Goal: Information Seeking & Learning: Learn about a topic

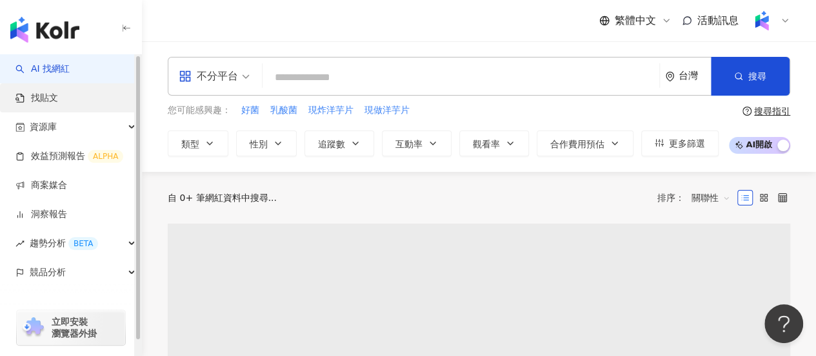
click at [58, 98] on link "找貼文" at bounding box center [36, 98] width 43 height 13
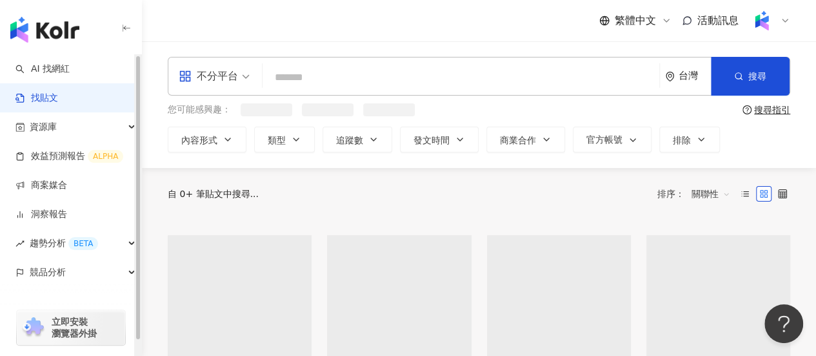
click at [58, 104] on link "找貼文" at bounding box center [36, 98] width 43 height 13
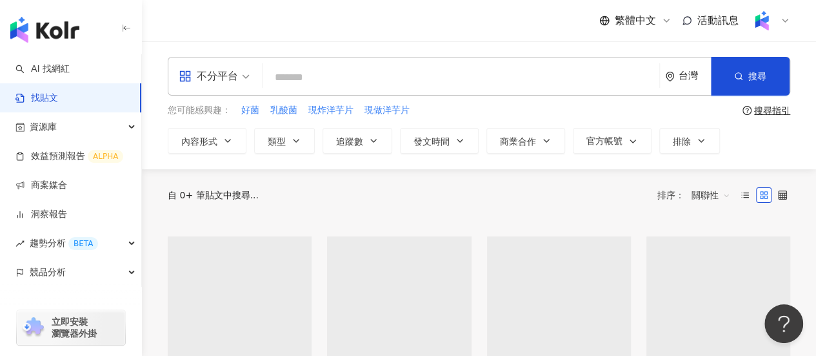
click at [372, 69] on input "search" at bounding box center [461, 77] width 386 height 28
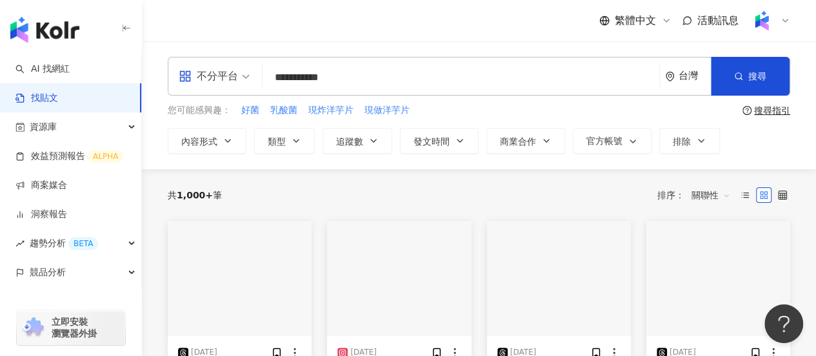
type input "**********"
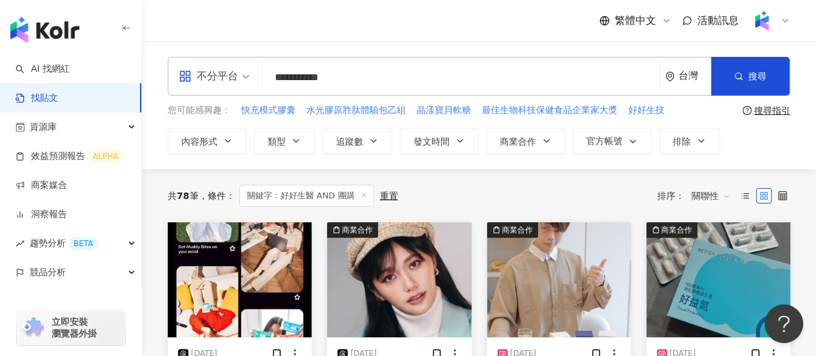
click at [707, 190] on span "關聯性" at bounding box center [711, 195] width 39 height 21
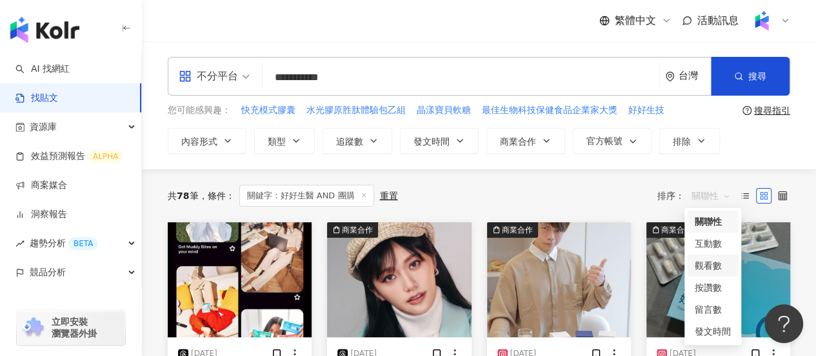
click at [721, 264] on div "觀看數" at bounding box center [713, 265] width 36 height 14
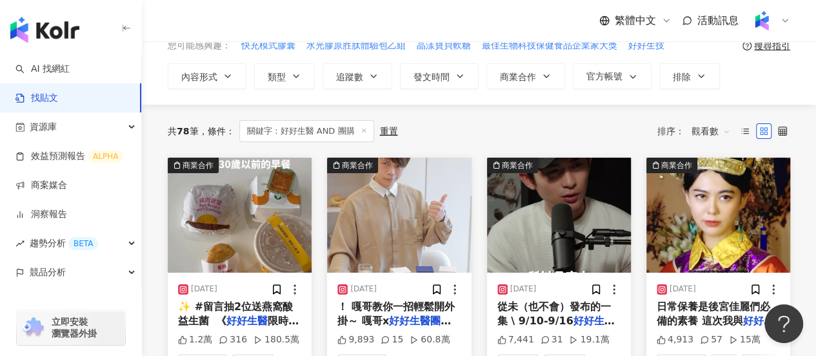
scroll to position [129, 0]
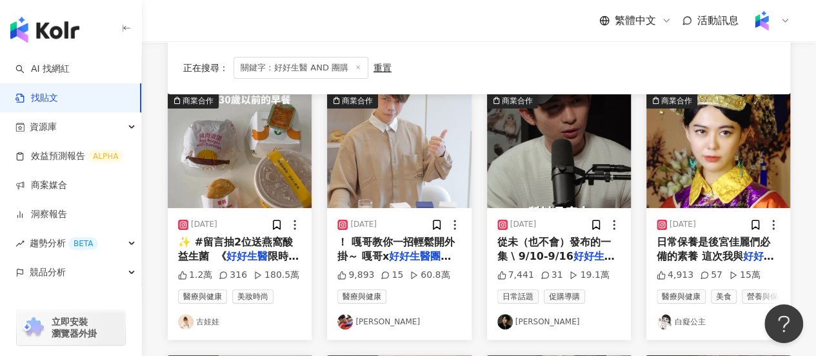
click at [258, 180] on img "button" at bounding box center [240, 150] width 144 height 115
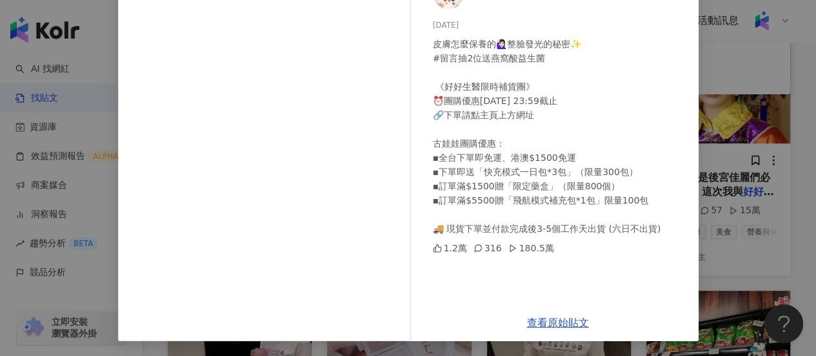
scroll to position [32, 0]
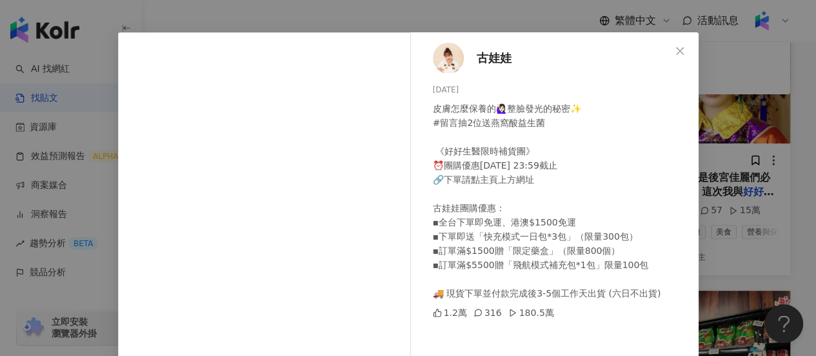
click at [734, 134] on div "古娃娃 2025/6/4 皮膚怎麼保養的🙋🏻‍♀️整臉發光的秘密✨ #留言抽2位送燕窩酸益生菌 ⁡ 《好好生醫限時補貨團》 ⏰團購優惠6/9 23:59截止 …" at bounding box center [408, 178] width 816 height 356
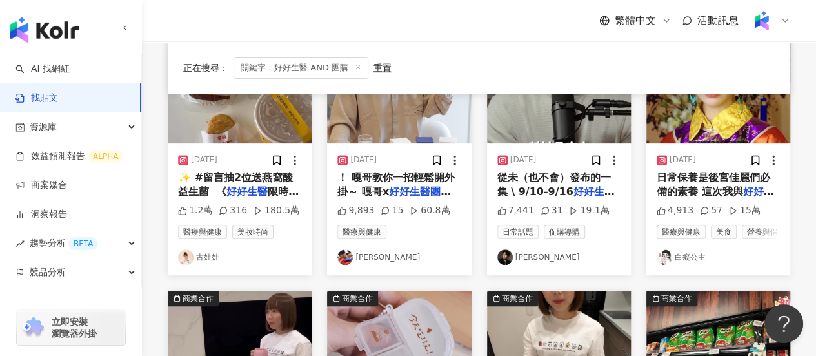
scroll to position [129, 0]
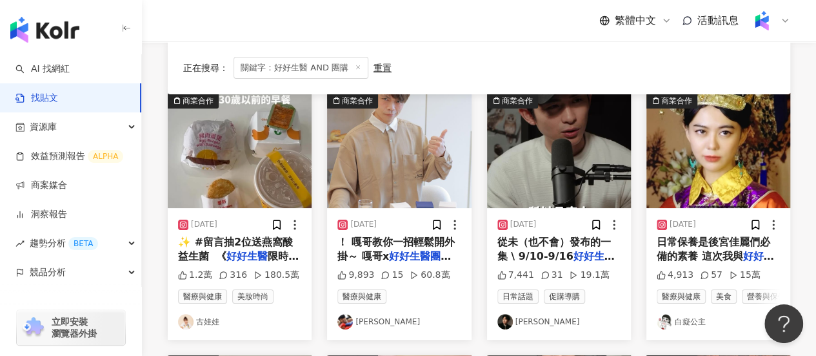
click at [551, 181] on img "button" at bounding box center [559, 150] width 144 height 115
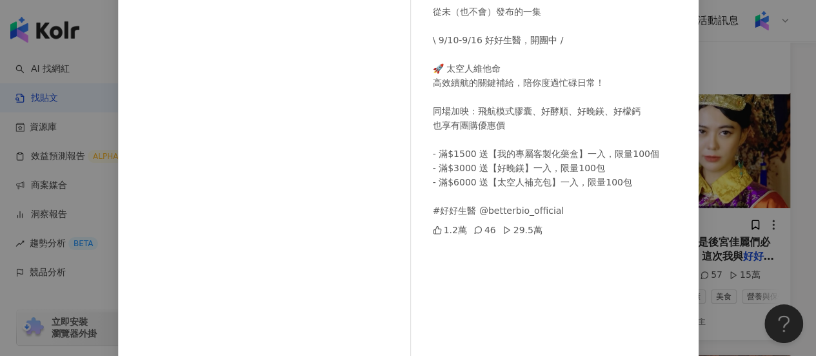
scroll to position [194, 0]
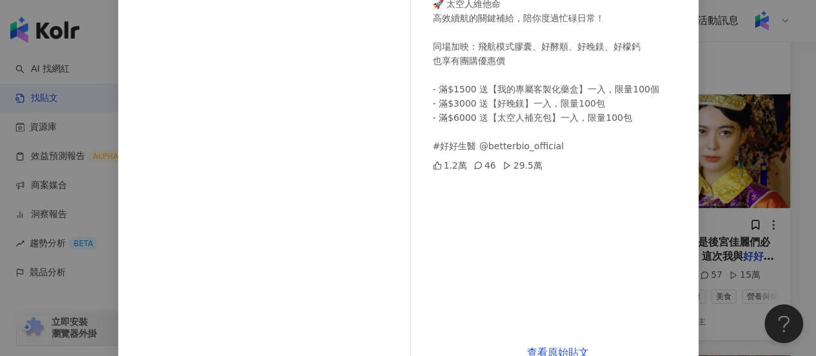
click at [792, 155] on div "曾博恩 2025/9/10 從未（也不會）發布的一集 \ 9/10-9/16 好好生醫，開團中 / 🚀 太空人維他命 高效續航的關鍵補給，陪你度過忙碌日常！ …" at bounding box center [408, 178] width 816 height 356
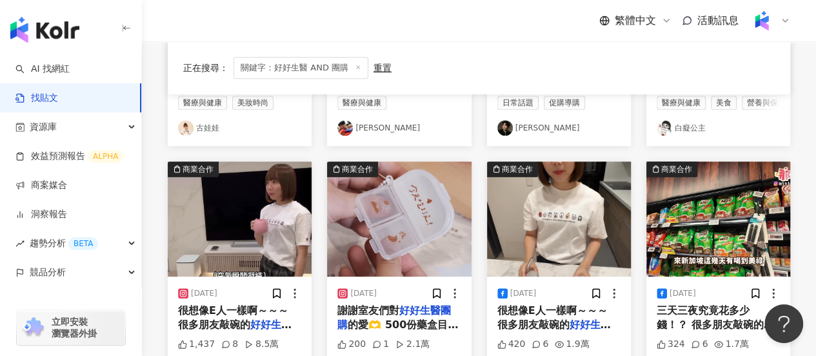
scroll to position [387, 0]
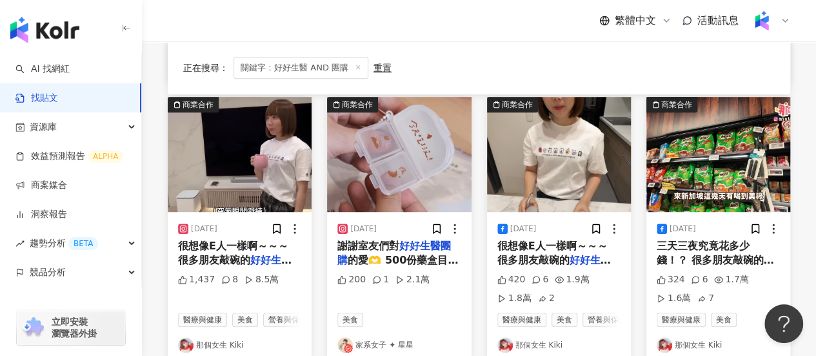
click at [252, 206] on img "button" at bounding box center [240, 154] width 144 height 115
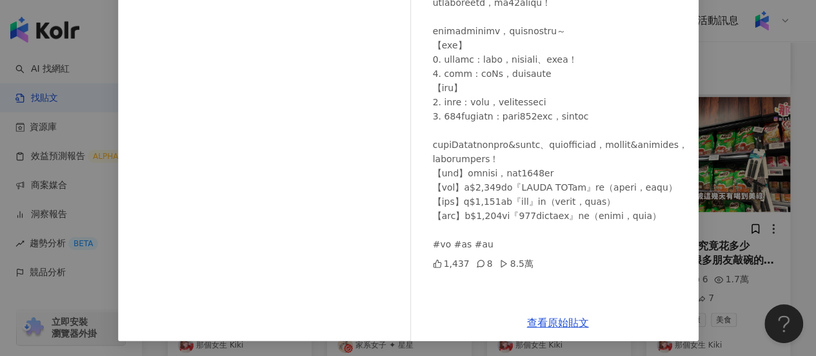
scroll to position [0, 0]
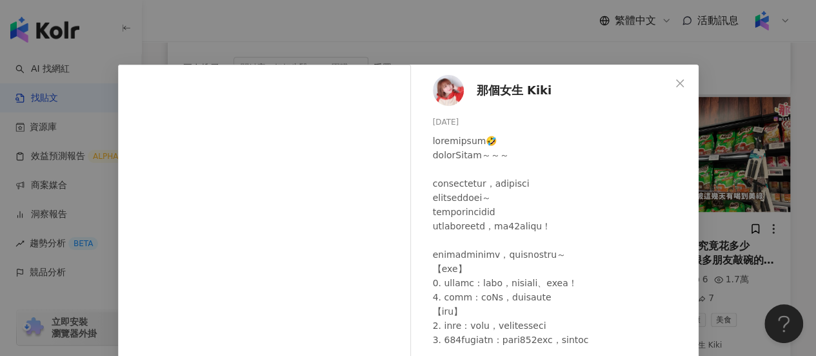
click at [487, 90] on span "那個女生 Kiki" at bounding box center [514, 90] width 75 height 18
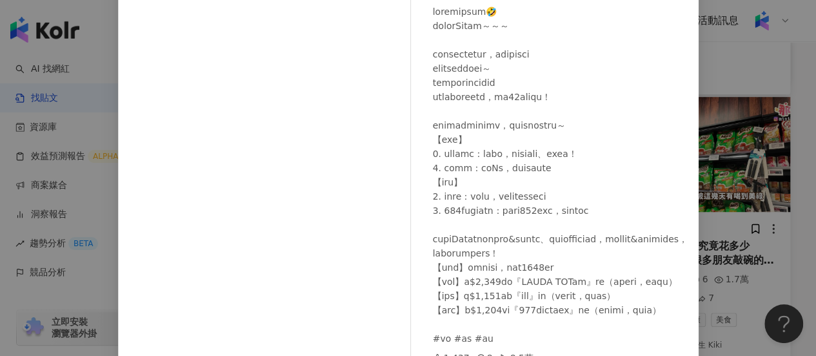
scroll to position [223, 0]
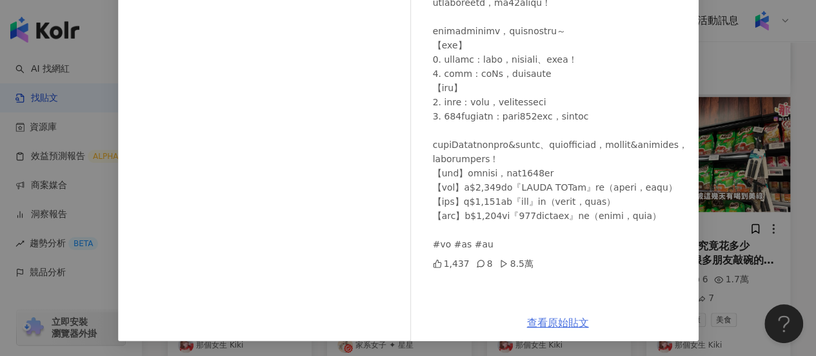
click at [531, 321] on link "查看原始貼文" at bounding box center [558, 322] width 62 height 12
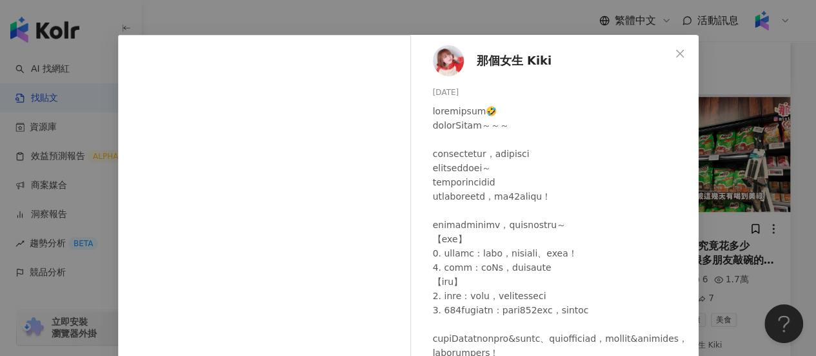
click at [477, 21] on div "那個女生 Kiki 2025/9/13 1,437 8 8.5萬 查看原始貼文" at bounding box center [408, 178] width 816 height 356
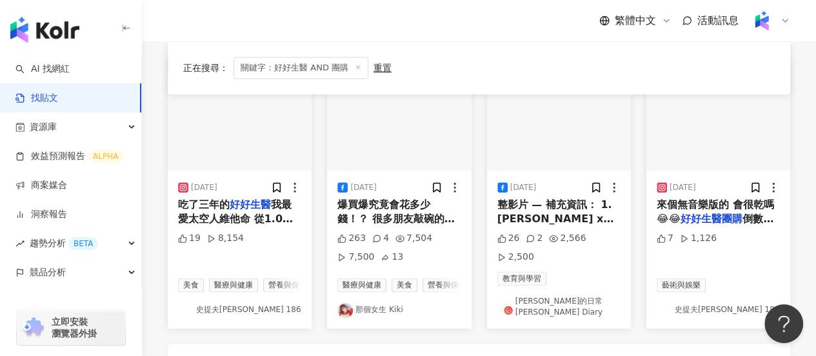
scroll to position [645, 0]
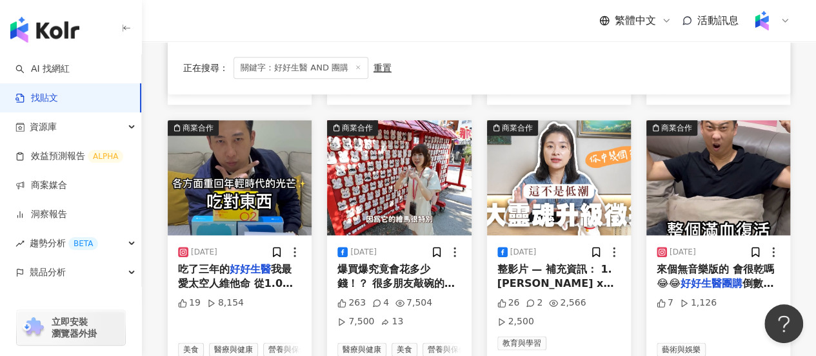
click at [691, 191] on img "button" at bounding box center [719, 177] width 144 height 115
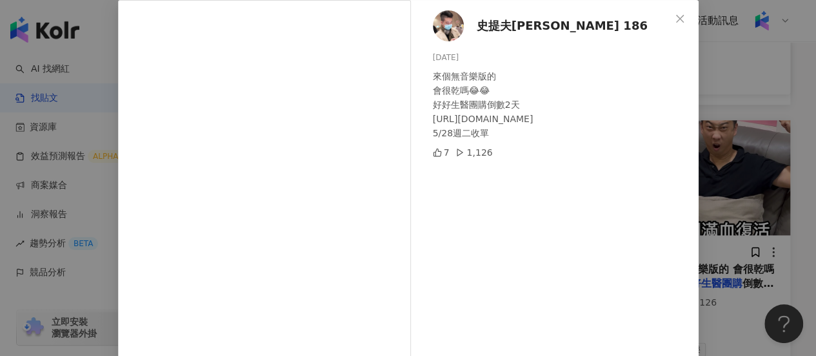
scroll to position [129, 0]
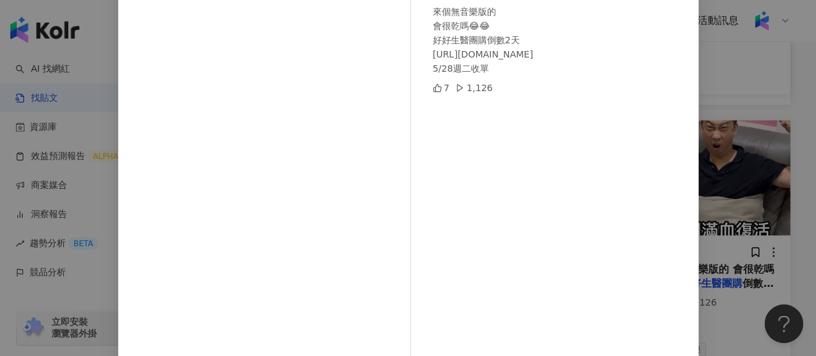
click at [738, 176] on div "史提夫steve 186 2024/5/26 來個無音樂版的 會很乾嗎😂😂 好好生醫團購倒數2天 https://steve186.com/kL6dd 5/2…" at bounding box center [408, 178] width 816 height 356
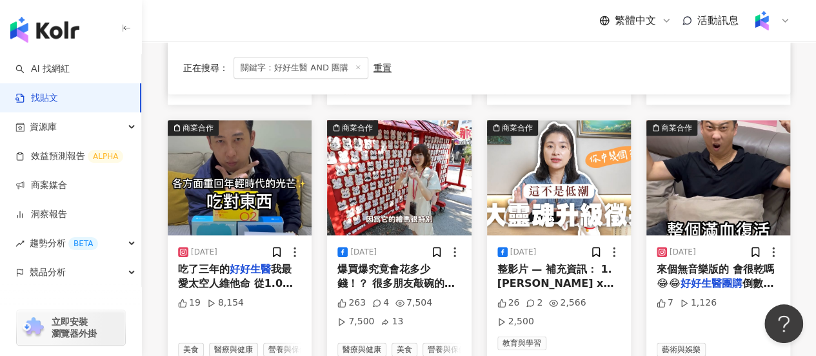
click at [447, 204] on img "button" at bounding box center [399, 177] width 144 height 115
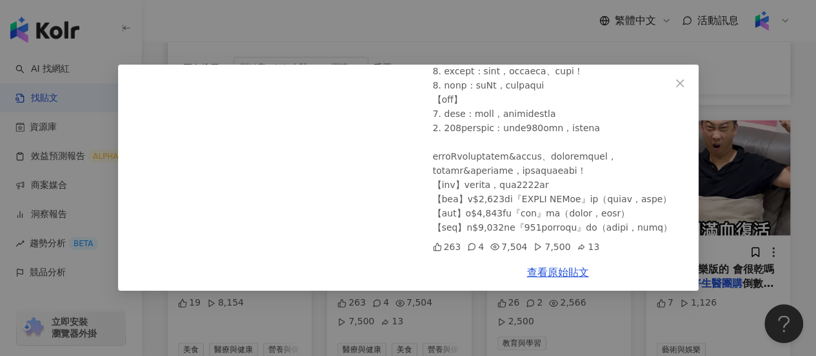
scroll to position [271, 0]
click at [567, 272] on link "查看原始貼文" at bounding box center [558, 272] width 62 height 12
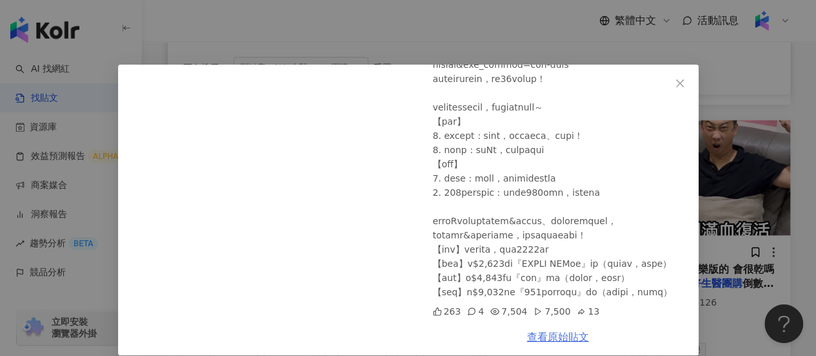
scroll to position [206, 0]
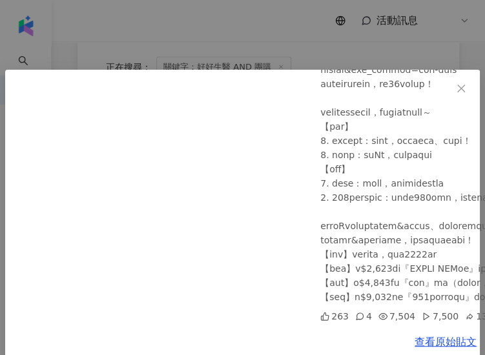
click at [158, 24] on div "那個女生 Kiki 2025/9/12 【Kiki】週末衝名古屋12小時！吃爆買爆究竟會花多少錢！？ 263 4 7,504 7,500 13 查看原始貼文" at bounding box center [242, 177] width 485 height 355
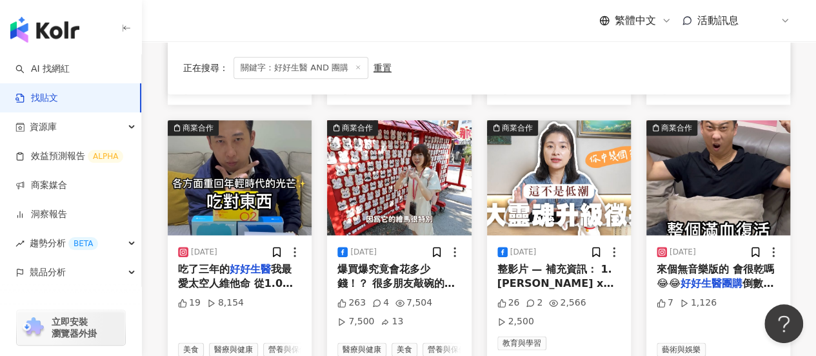
click at [355, 66] on icon at bounding box center [358, 67] width 6 height 6
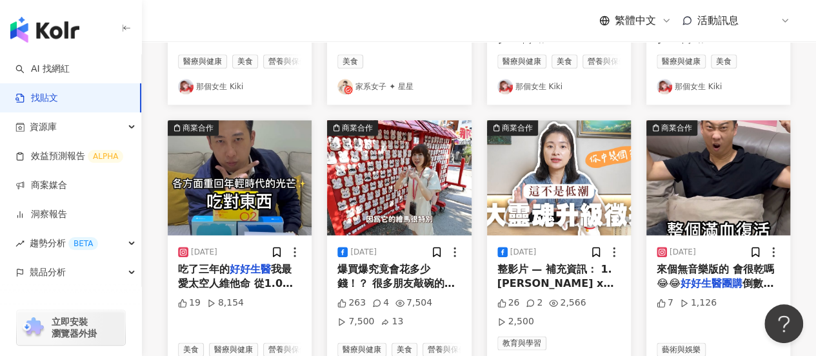
scroll to position [0, 0]
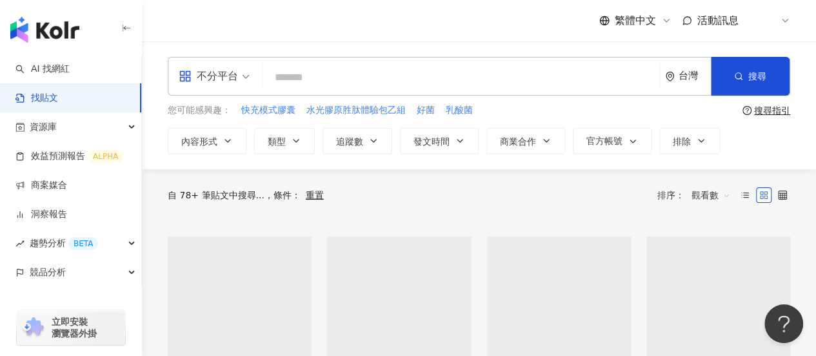
click at [324, 81] on input "search" at bounding box center [461, 77] width 386 height 28
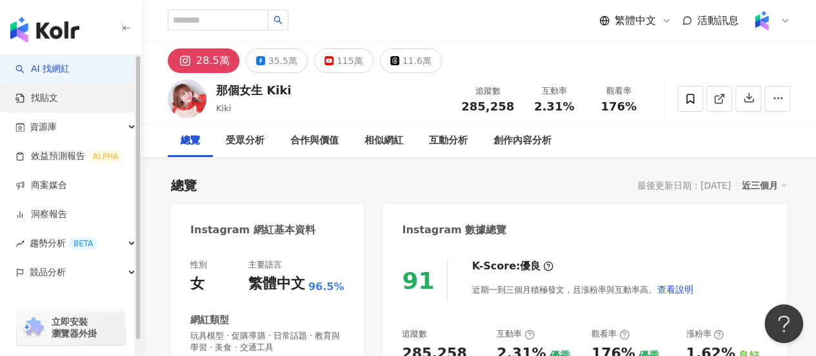
click at [58, 105] on link "找貼文" at bounding box center [36, 98] width 43 height 13
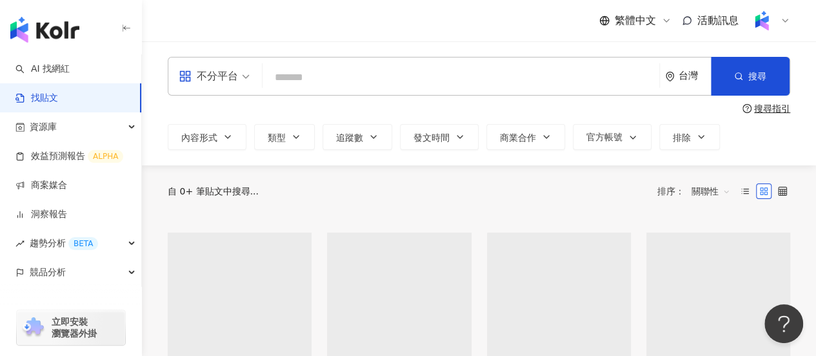
click at [338, 77] on input "search" at bounding box center [461, 77] width 386 height 28
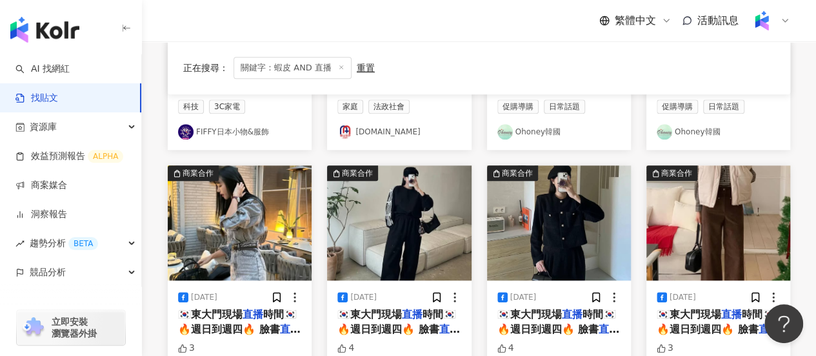
scroll to position [839, 0]
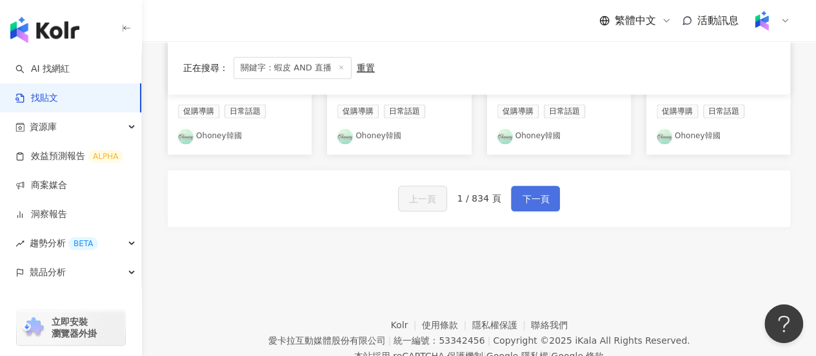
click at [534, 191] on span "下一頁" at bounding box center [535, 198] width 27 height 15
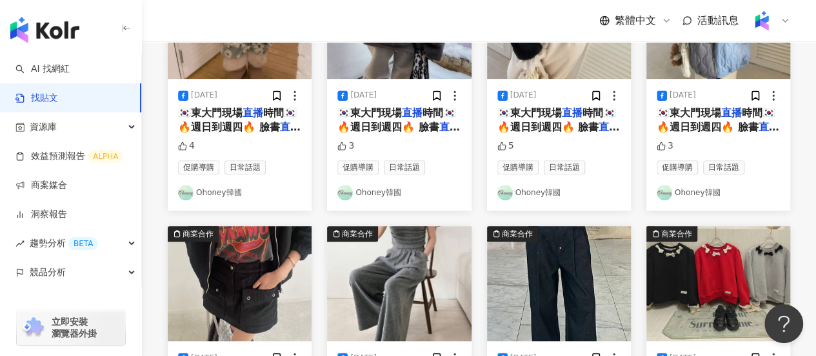
scroll to position [0, 0]
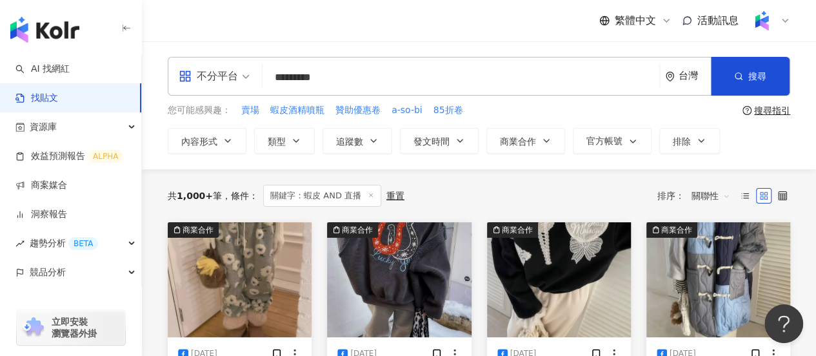
drag, startPoint x: 296, startPoint y: 80, endPoint x: 254, endPoint y: 70, distance: 43.0
click at [254, 71] on div "不分平台 蝦皮 AND 直播 ********* 台灣 搜尋 searchOperator 插入語法 完全符合 "" 聯集 OR 交集 AND 排除 - 群組…" at bounding box center [479, 76] width 623 height 39
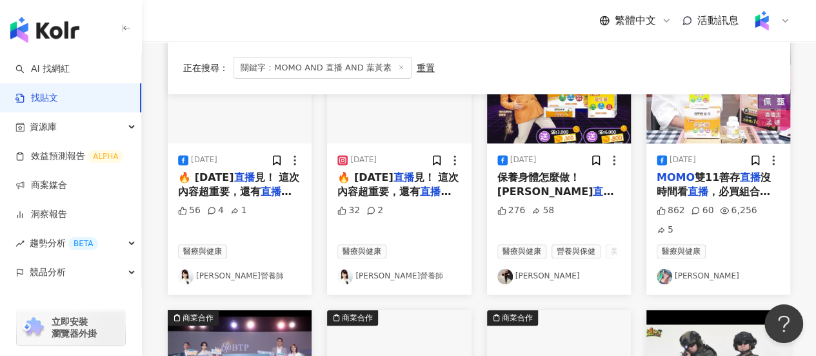
scroll to position [129, 0]
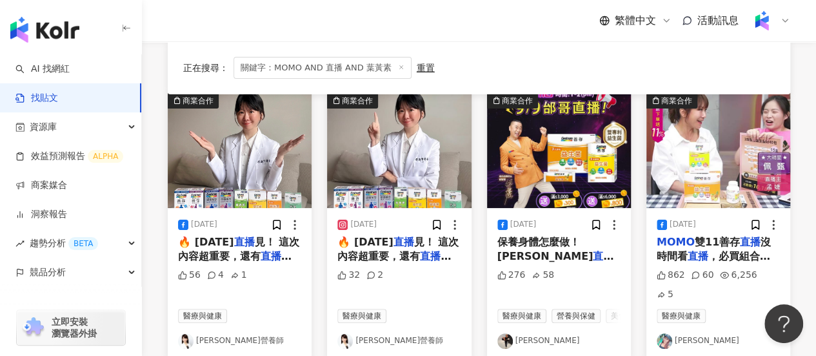
click at [532, 161] on img "button" at bounding box center [559, 150] width 144 height 115
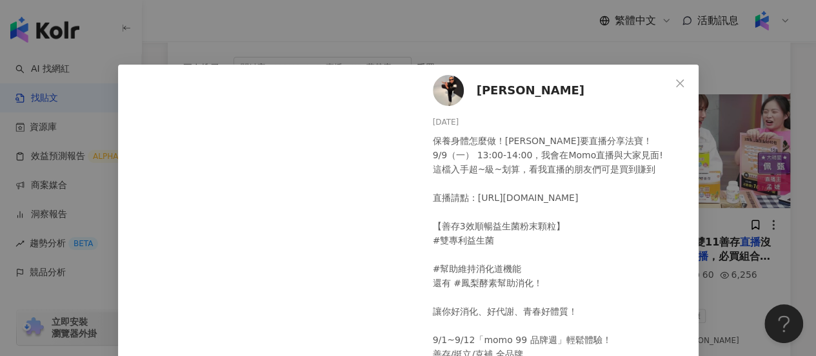
click at [441, 45] on div "邰智源 2024/9/8 保養身體怎麼做！邰邰要直播分享法寶！ 9/9（一） 13:00-14:00，我會在Momo直播與大家見面! 這檔入手超~級~划算，看…" at bounding box center [408, 178] width 816 height 356
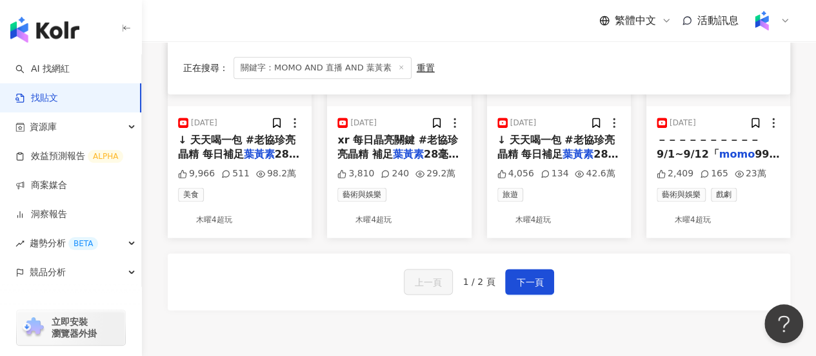
scroll to position [710, 0]
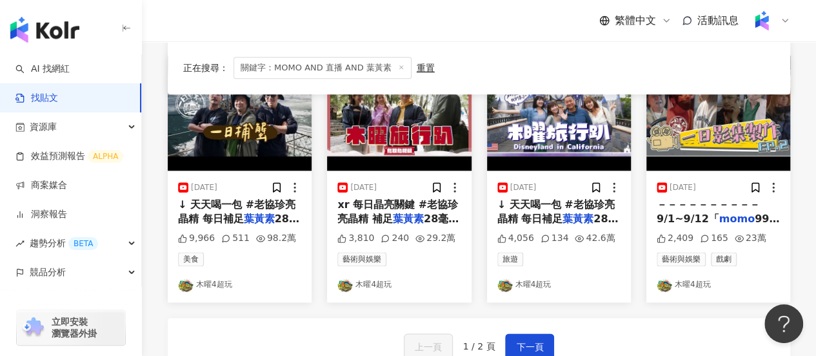
click at [676, 141] on img "button" at bounding box center [719, 112] width 144 height 115
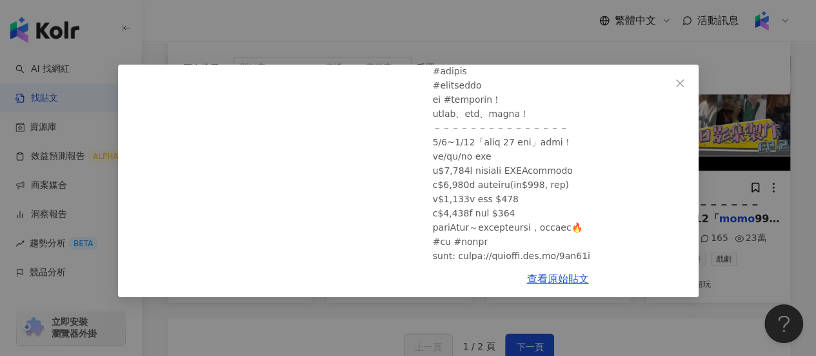
scroll to position [0, 0]
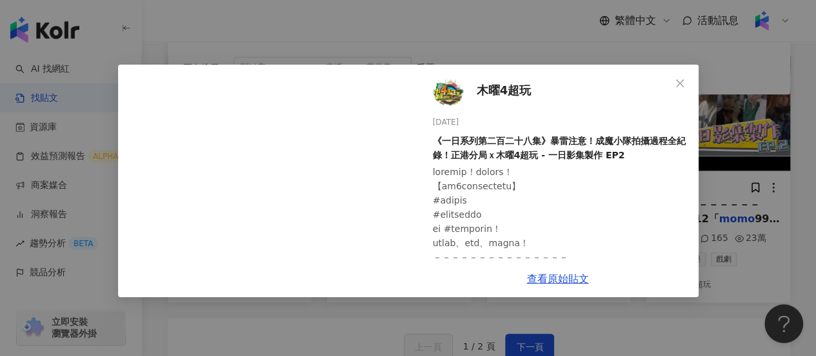
click at [724, 185] on div "木曜4超玩 2024/9/5 《一日系列第二百二十八集》暴雷注意！成魔小隊拍攝過程全紀錄！正港分局ｘ木曜4超玩 - 一日影集製作 EP2 2,409 165 …" at bounding box center [408, 178] width 816 height 356
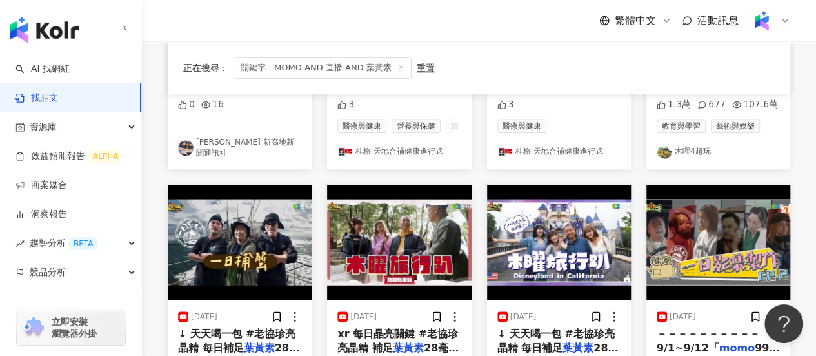
scroll to position [645, 0]
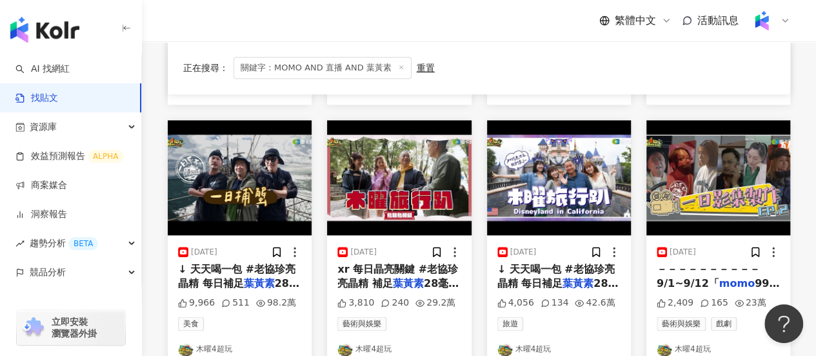
click at [712, 166] on img "button" at bounding box center [719, 177] width 144 height 115
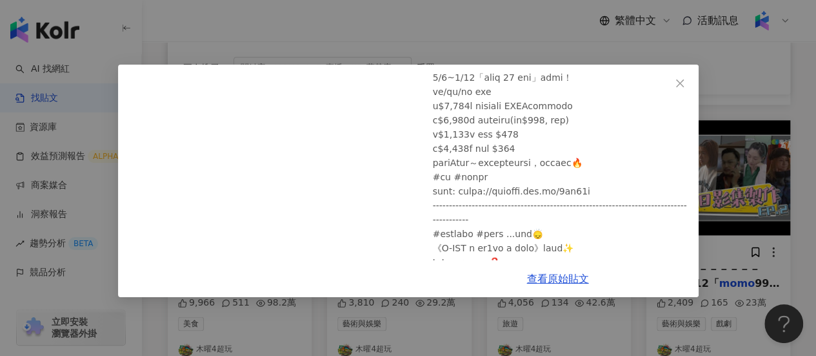
scroll to position [258, 0]
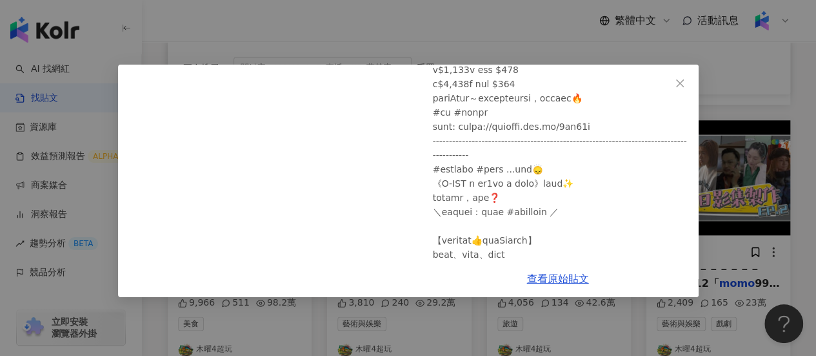
click at [395, 334] on div "木曜4超玩 2024/9/5 《一日系列第二百二十八集》暴雷注意！成魔小隊拍攝過程全紀錄！正港分局ｘ木曜4超玩 - 一日影集製作 EP2 2,409 165 …" at bounding box center [408, 178] width 816 height 356
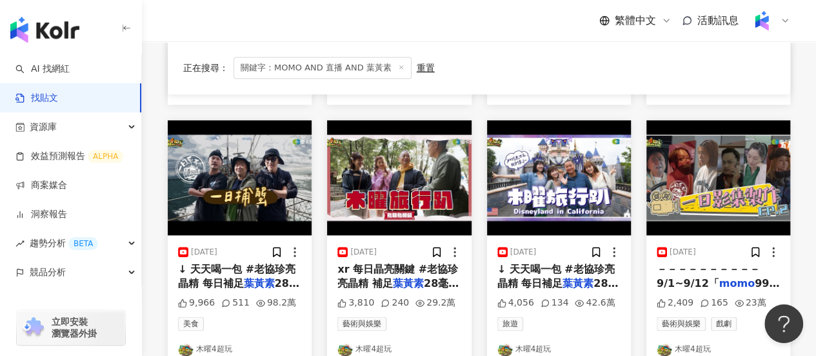
click at [394, 177] on img "button" at bounding box center [399, 177] width 144 height 115
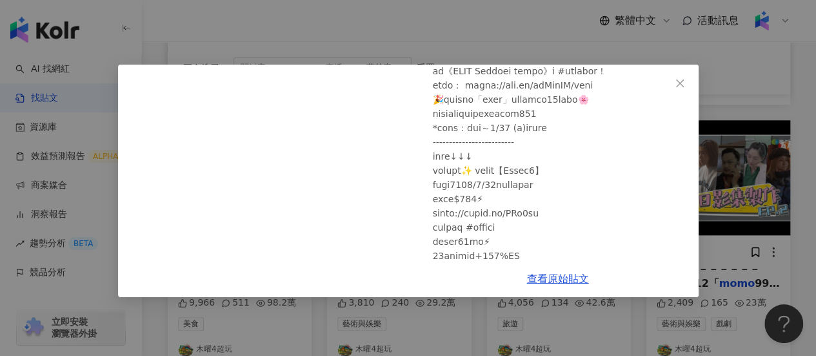
scroll to position [0, 0]
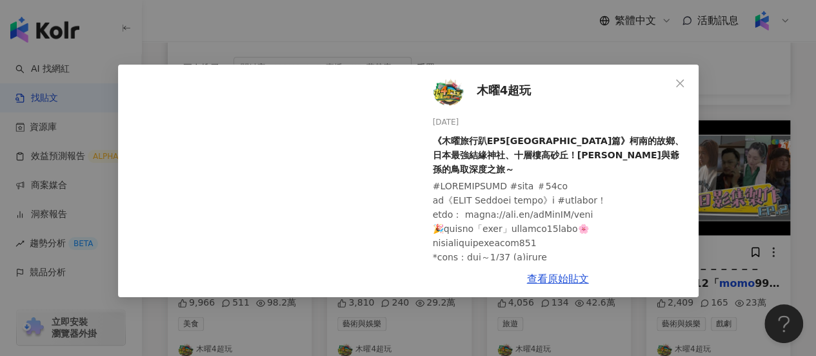
click at [390, 334] on div "木曜4超玩 2024/3/14 《木曜旅行趴EP5鳥取島根篇》柯南的故鄉、日本最強結緣神社、十層樓高砂丘！阿中與爺孫的鳥取深度之旅～ 3,810 240 29…" at bounding box center [408, 178] width 816 height 356
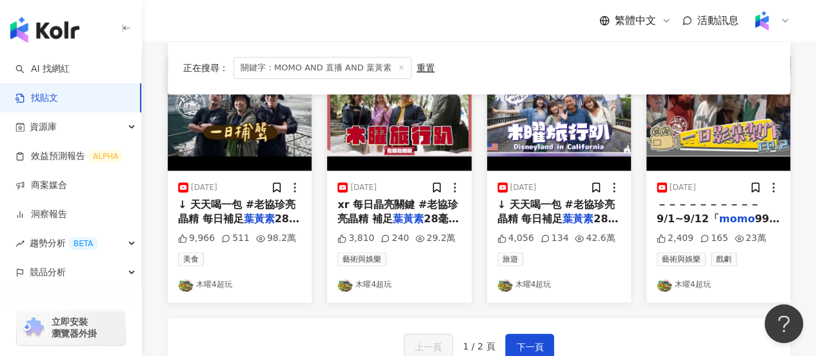
scroll to position [774, 0]
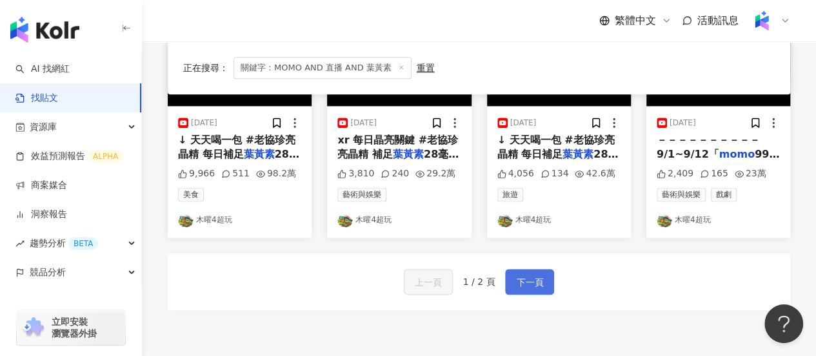
click at [529, 278] on span "下一頁" at bounding box center [529, 281] width 27 height 15
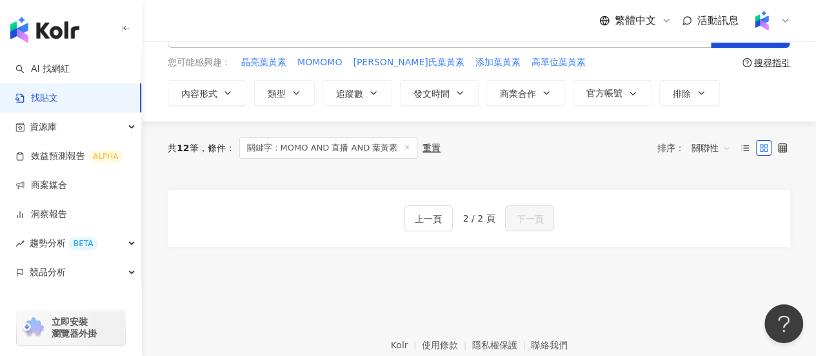
scroll to position [0, 0]
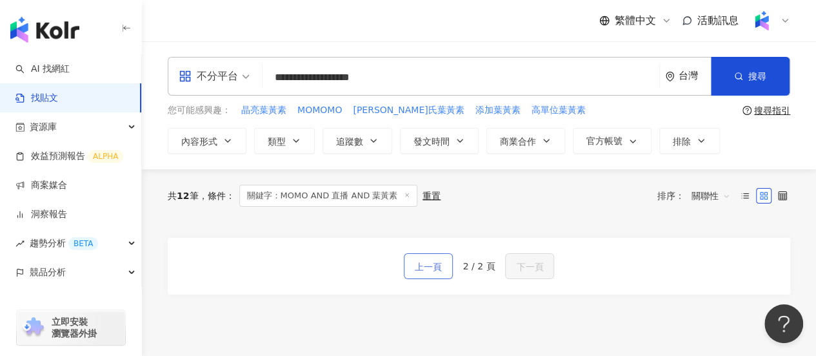
click at [436, 259] on span "上一頁" at bounding box center [428, 266] width 27 height 15
drag, startPoint x: 381, startPoint y: 84, endPoint x: 428, endPoint y: 91, distance: 48.3
click at [423, 90] on input "**********" at bounding box center [461, 77] width 386 height 28
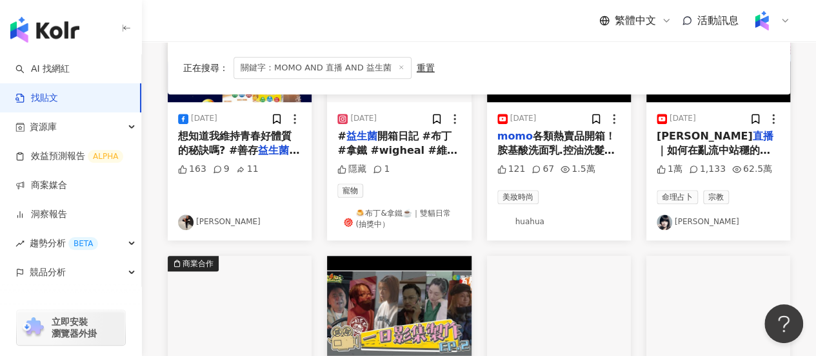
scroll to position [774, 0]
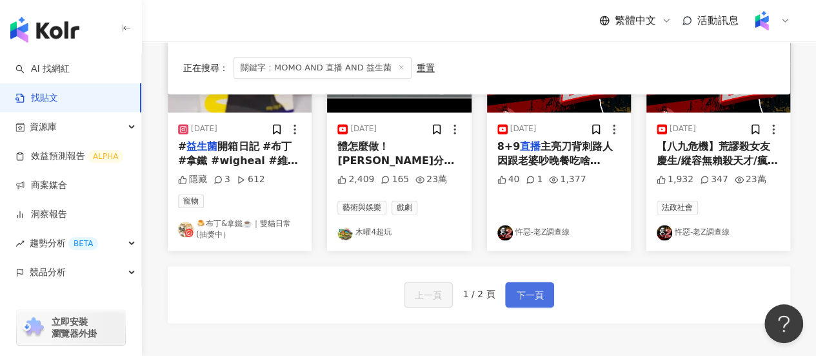
click at [534, 287] on span "下一頁" at bounding box center [529, 294] width 27 height 15
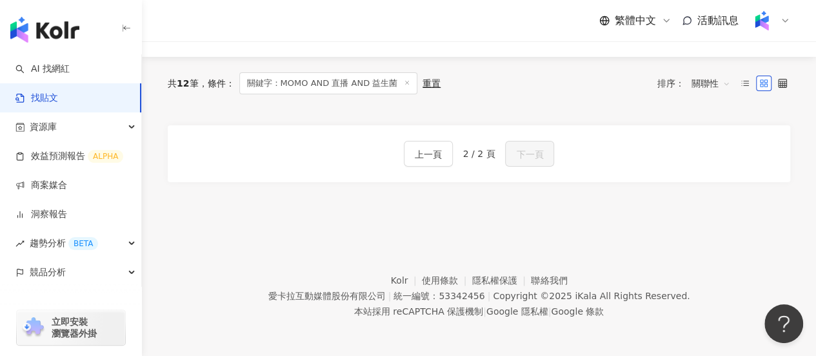
scroll to position [0, 0]
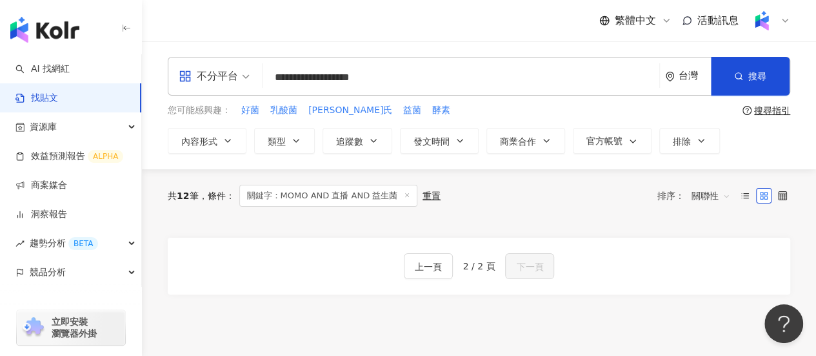
click at [354, 77] on input "**********" at bounding box center [461, 77] width 386 height 28
click at [410, 77] on input "**********" at bounding box center [461, 77] width 386 height 28
click at [410, 78] on input "**********" at bounding box center [461, 77] width 386 height 28
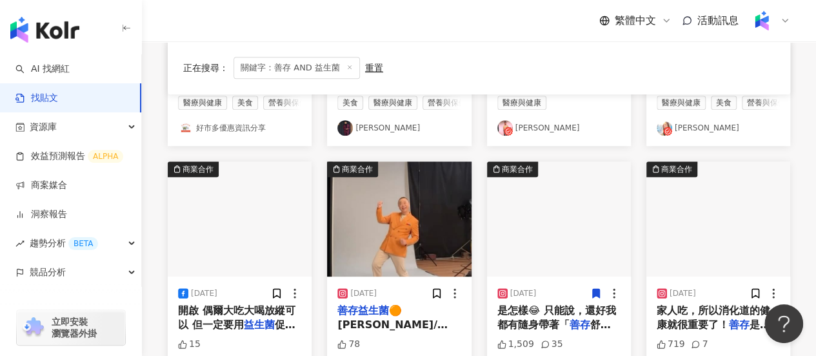
scroll to position [387, 0]
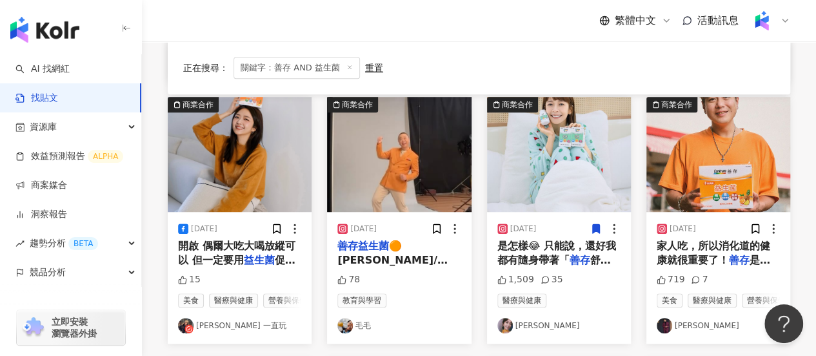
click at [379, 150] on img "button" at bounding box center [399, 154] width 144 height 115
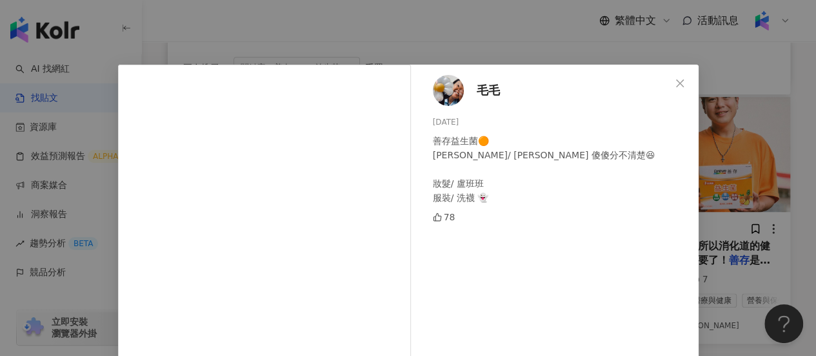
click at [428, 41] on div "毛毛 2024/7/10 善存益生菌🟠 邰兆元 / 黃仁勳 傻傻分不清楚😆 妝髮/ 盧班班 服裝/ 洗襪 👻 78 查看原始貼文" at bounding box center [408, 178] width 816 height 356
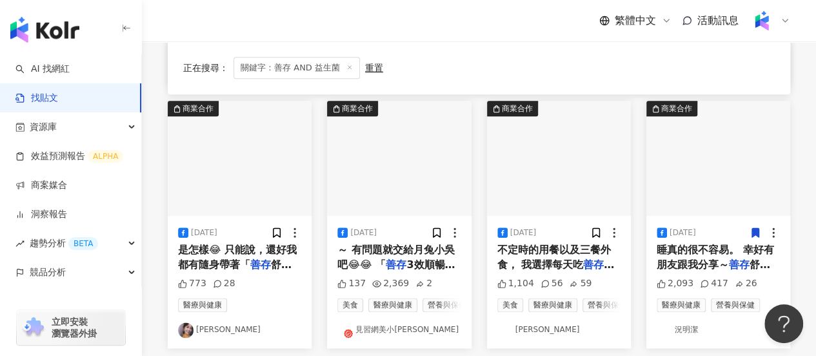
scroll to position [774, 0]
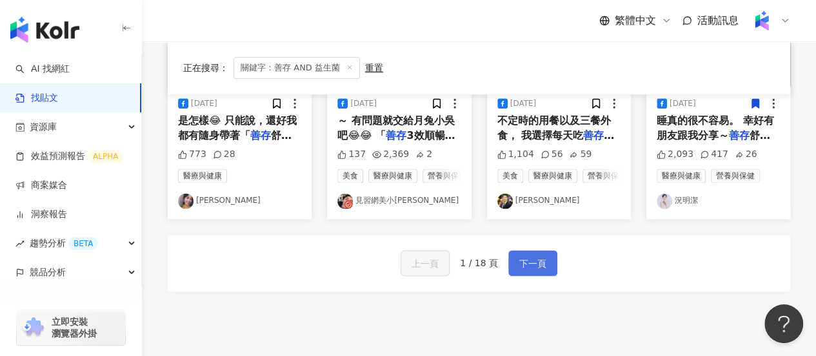
click at [527, 271] on span "下一頁" at bounding box center [532, 263] width 27 height 15
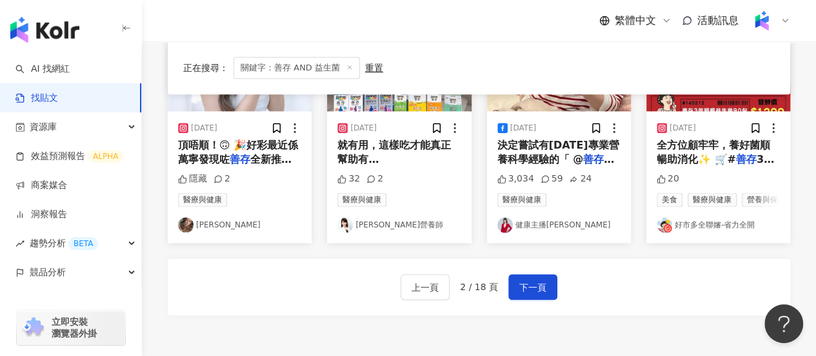
scroll to position [0, 0]
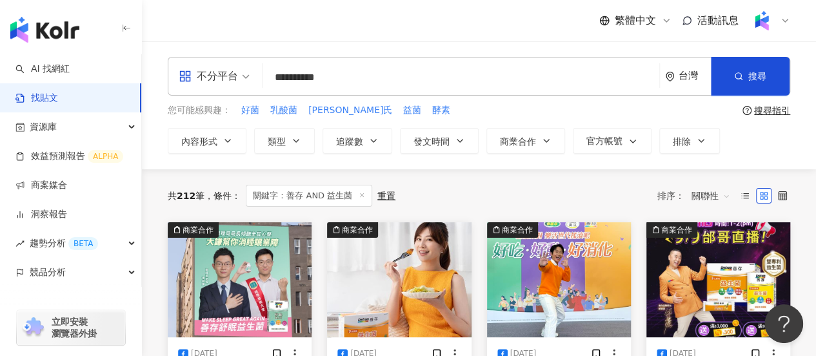
click at [721, 189] on span "關聯性" at bounding box center [711, 195] width 39 height 21
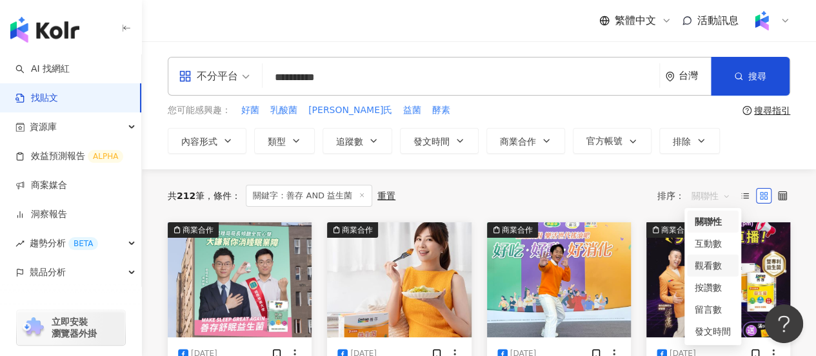
click at [706, 265] on div "觀看數" at bounding box center [713, 265] width 36 height 14
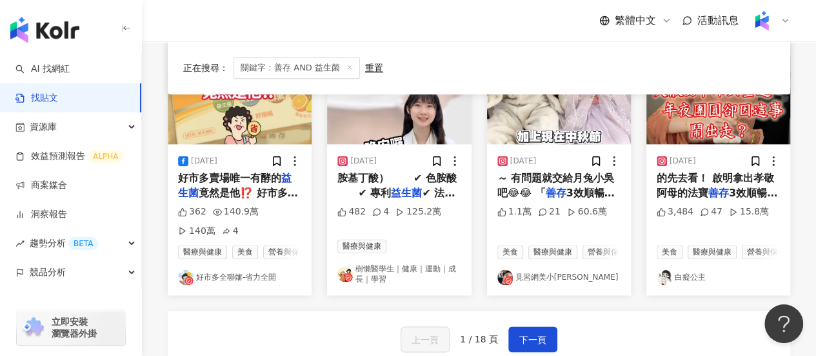
scroll to position [839, 0]
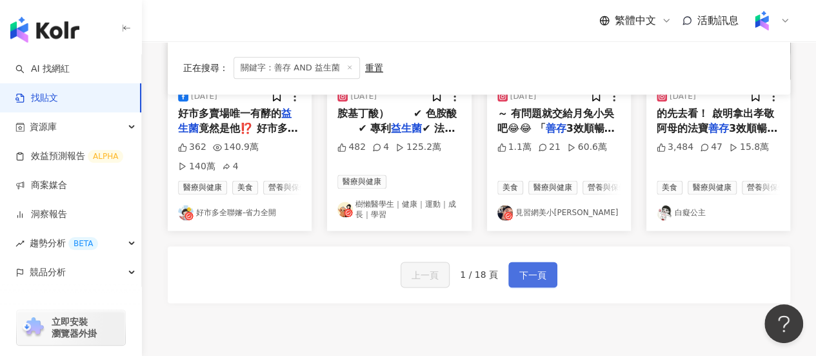
click at [527, 283] on span "下一頁" at bounding box center [532, 274] width 27 height 15
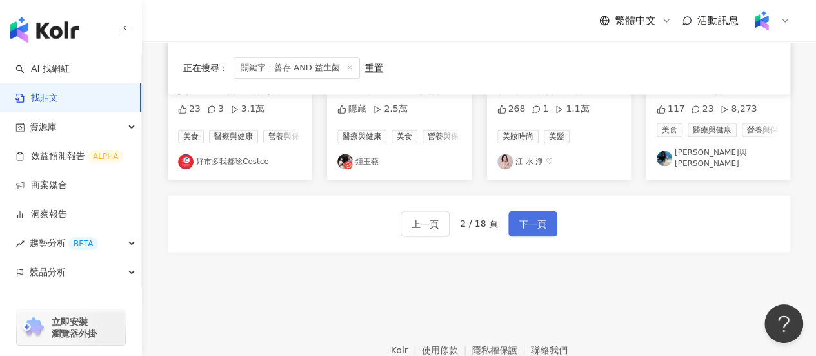
click at [541, 232] on span "下一頁" at bounding box center [532, 223] width 27 height 15
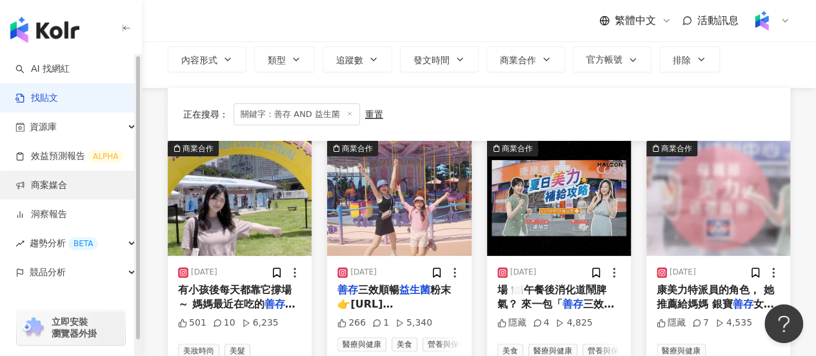
scroll to position [0, 0]
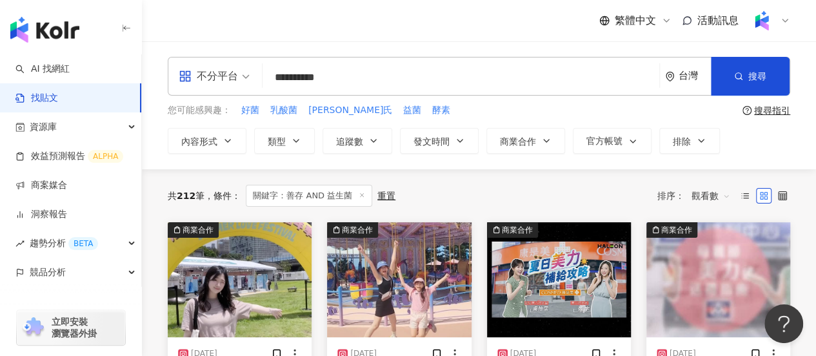
click at [293, 85] on input "**********" at bounding box center [461, 77] width 386 height 28
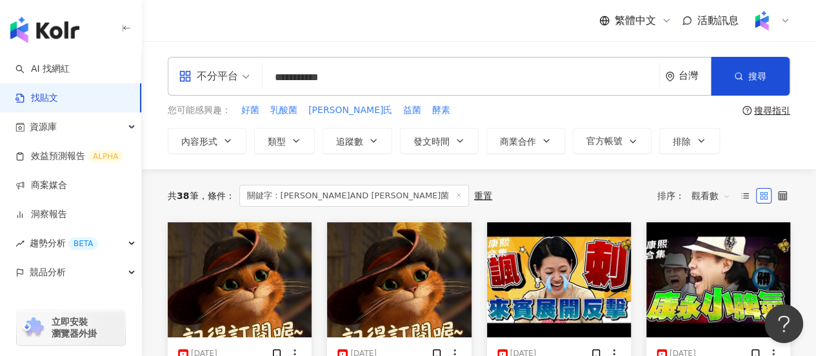
click at [343, 82] on input "**********" at bounding box center [461, 77] width 386 height 28
click at [369, 83] on input "**********" at bounding box center [461, 77] width 386 height 28
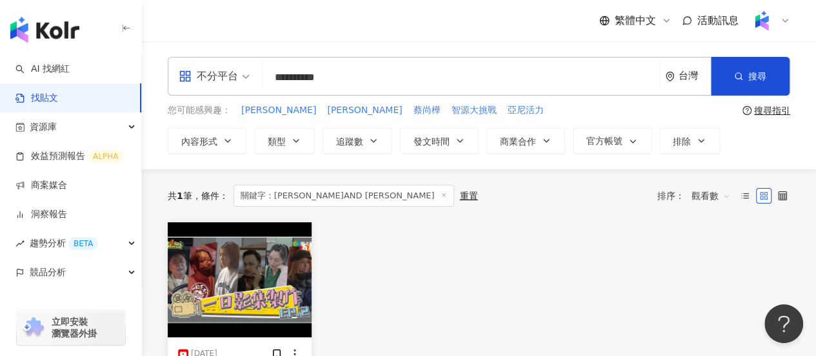
click at [336, 82] on input "**********" at bounding box center [461, 77] width 386 height 28
click at [303, 80] on input "**********" at bounding box center [461, 77] width 386 height 28
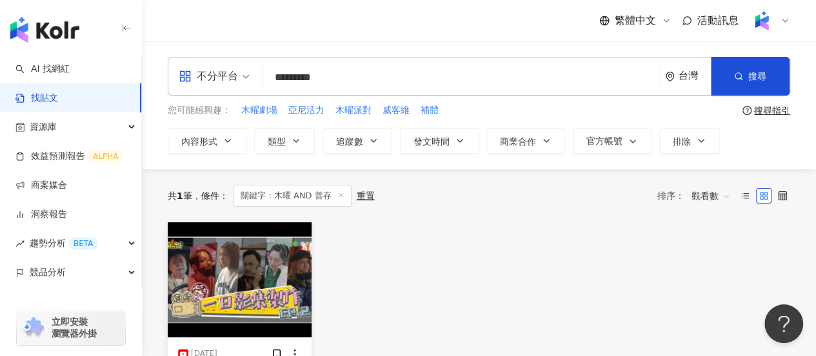
click at [334, 73] on input "*********" at bounding box center [461, 77] width 386 height 28
type input "***"
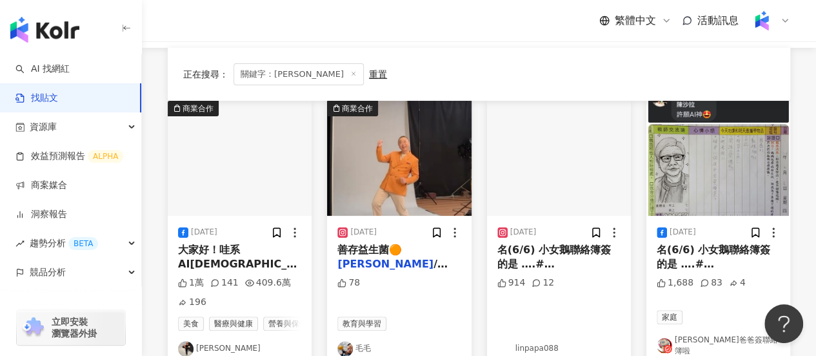
scroll to position [146, 0]
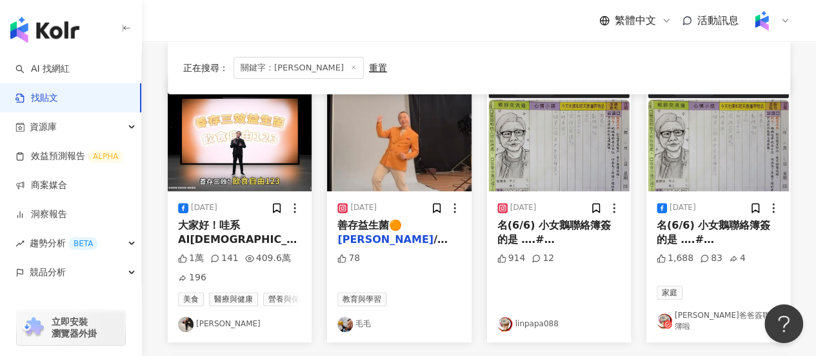
click at [285, 158] on img "button" at bounding box center [240, 133] width 144 height 115
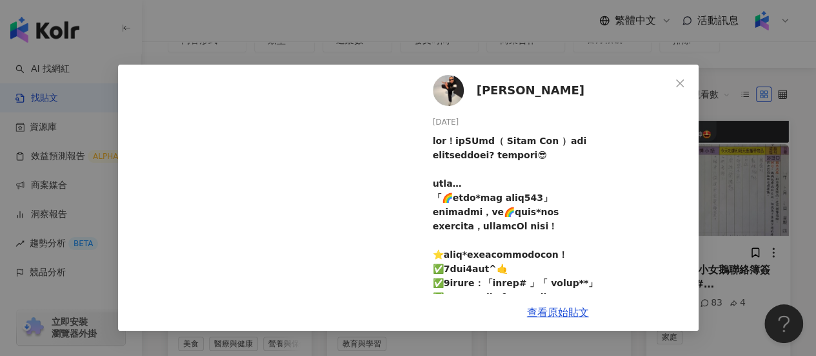
scroll to position [91, 0]
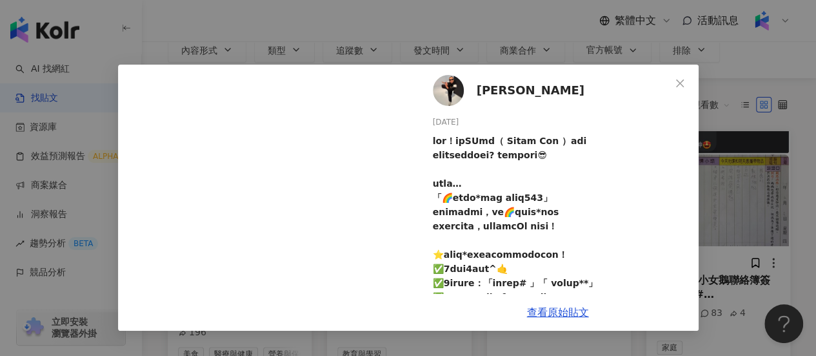
drag, startPoint x: 143, startPoint y: 32, endPoint x: 49, endPoint y: -57, distance: 128.7
click at [49, 0] on html "AI 找網紅 找貼文 資源庫 效益預測報告 ALPHA 商案媒合 洞察報告 趨勢分析 BETA 競品分析 立即安裝 瀏覽器外掛 繁體中文 活動訊息 不分平台 …" at bounding box center [408, 87] width 816 height 356
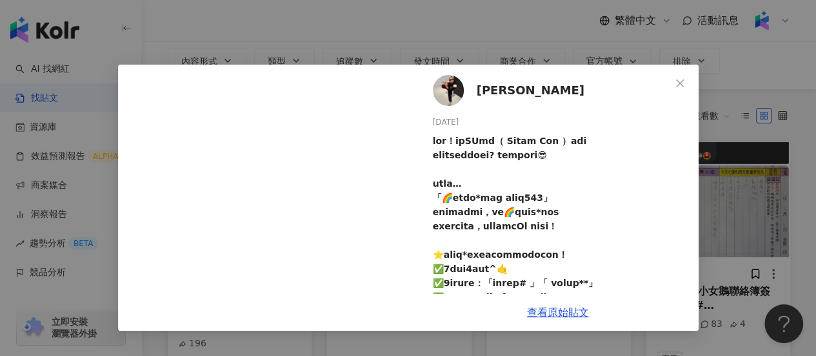
click at [441, 30] on div "邰智源 2024/3/6 1萬 141 409.6萬 196 查看原始貼文" at bounding box center [408, 178] width 816 height 356
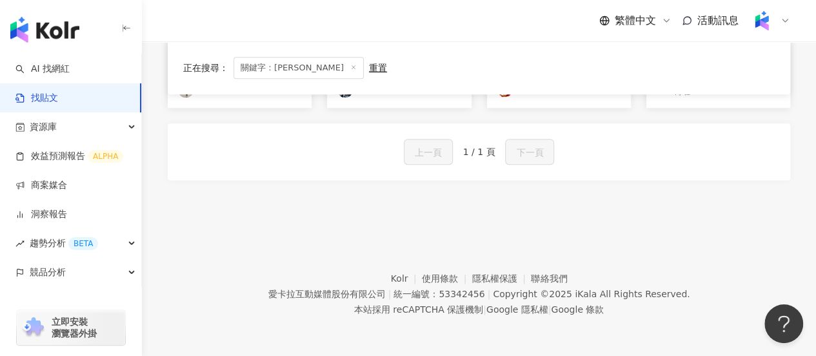
scroll to position [130, 0]
